Goal: Navigation & Orientation: Find specific page/section

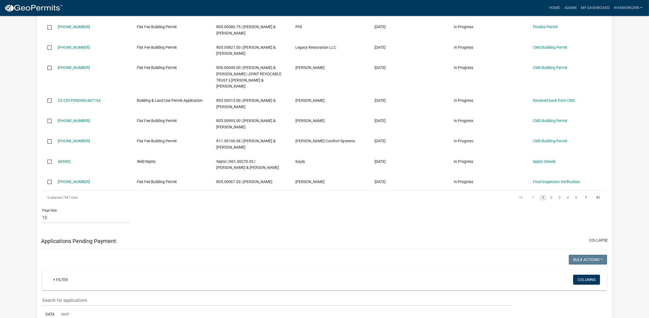
scroll to position [358, 0]
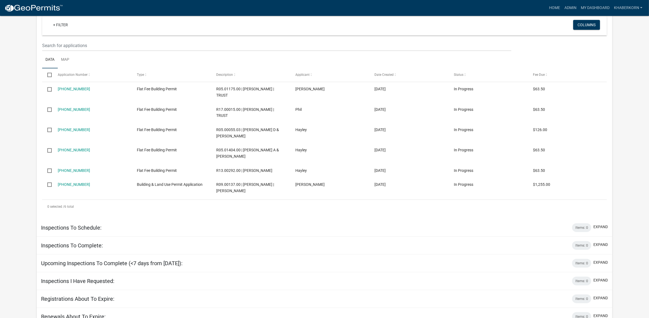
scroll to position [665, 0]
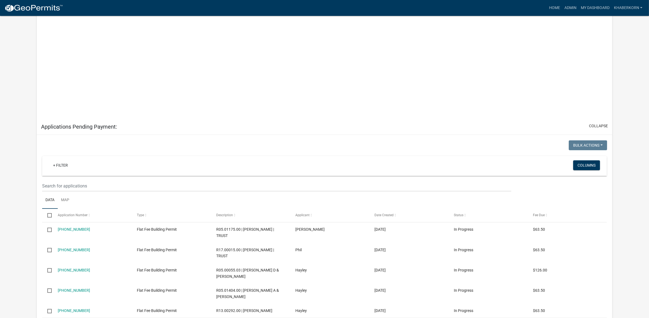
scroll to position [656, 0]
